Goal: Information Seeking & Learning: Understand process/instructions

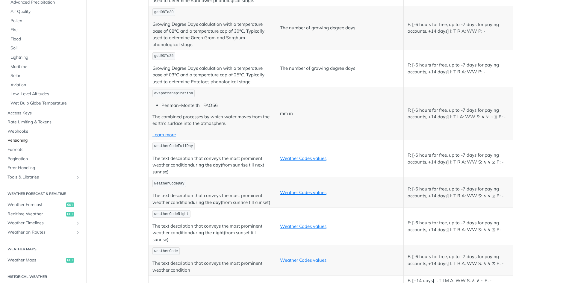
scroll to position [120, 0]
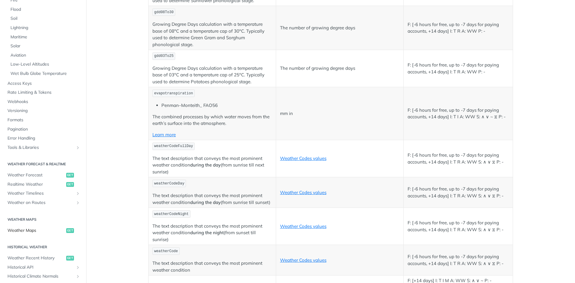
click at [21, 231] on span "Weather Maps" at bounding box center [35, 231] width 57 height 6
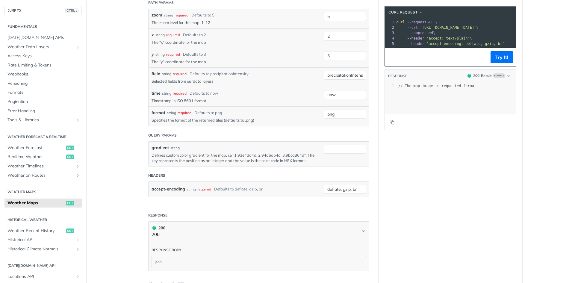
scroll to position [659, 0]
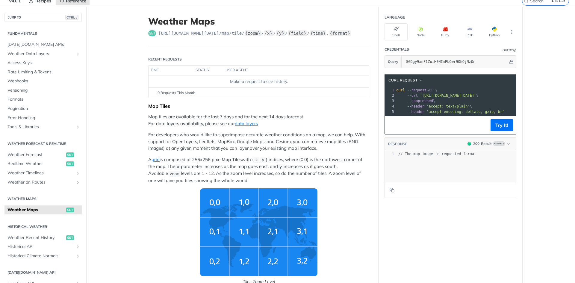
scroll to position [0, 0]
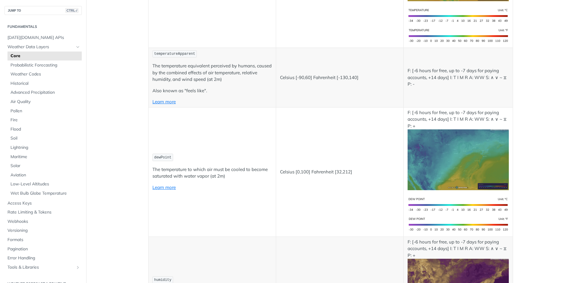
scroll to position [270, 0]
